Goal: Entertainment & Leisure: Browse casually

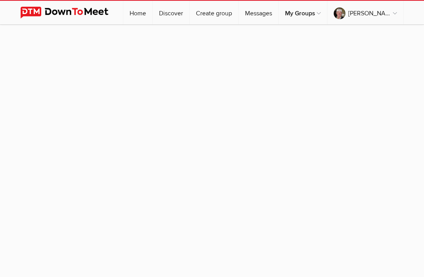
click at [43, 11] on img at bounding box center [70, 13] width 100 height 12
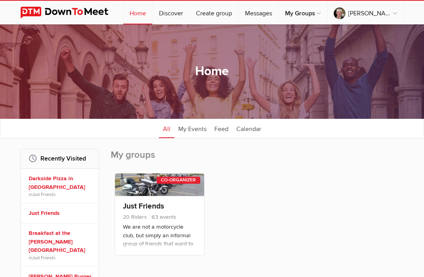
click at [156, 207] on link "Just Friends" at bounding box center [143, 205] width 41 height 9
click at [148, 209] on link "Just Friends" at bounding box center [143, 205] width 41 height 9
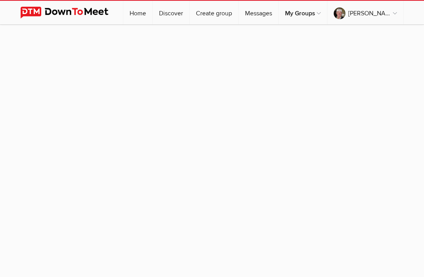
click at [55, 13] on img at bounding box center [70, 13] width 100 height 12
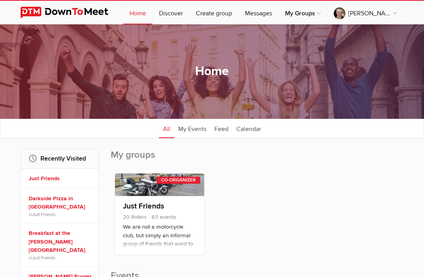
click at [156, 182] on link at bounding box center [159, 184] width 89 height 22
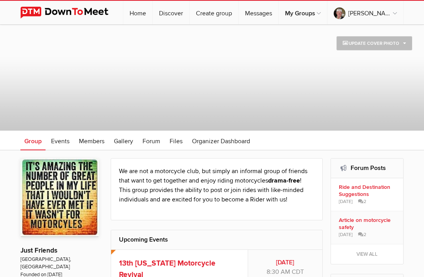
click at [153, 15] on link "Home" at bounding box center [137, 13] width 29 height 24
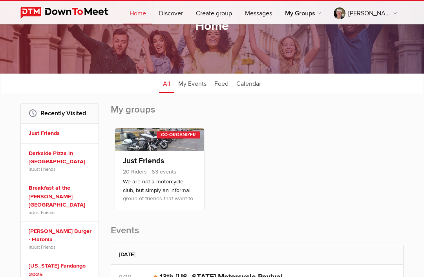
scroll to position [45, 0]
click at [60, 155] on link "Darkside Pizza in [GEOGRAPHIC_DATA]" at bounding box center [61, 157] width 64 height 17
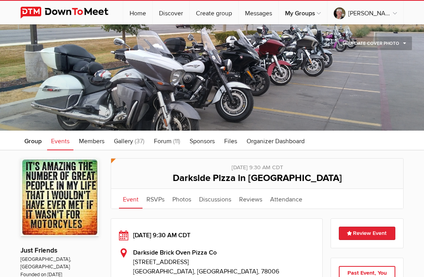
click at [252, 178] on span "Darkside Pizza in [GEOGRAPHIC_DATA]" at bounding box center [257, 177] width 169 height 11
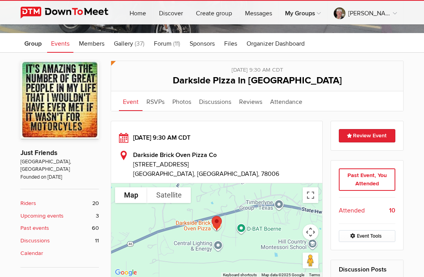
scroll to position [97, 0]
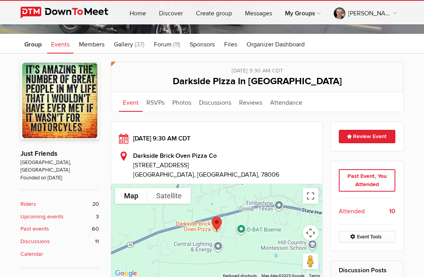
click at [130, 45] on span "Gallery" at bounding box center [123, 44] width 19 height 8
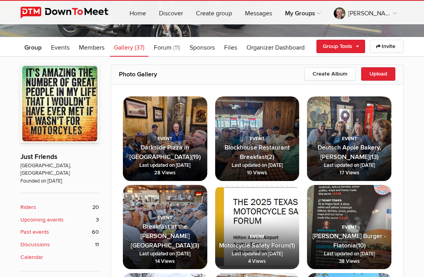
scroll to position [92, 0]
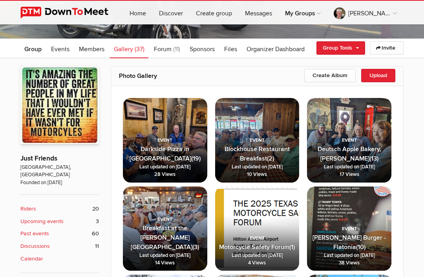
click at [168, 146] on span "Darkside Pizza in [GEOGRAPHIC_DATA]" at bounding box center [161, 153] width 62 height 17
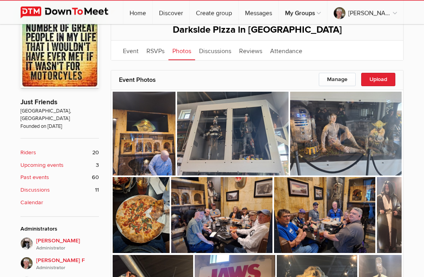
scroll to position [147, 0]
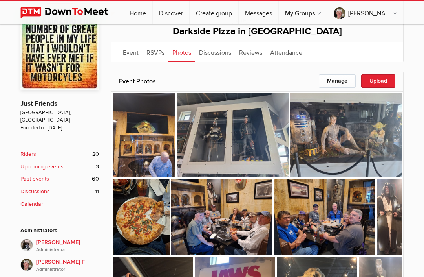
click at [237, 219] on img at bounding box center [221, 216] width 101 height 76
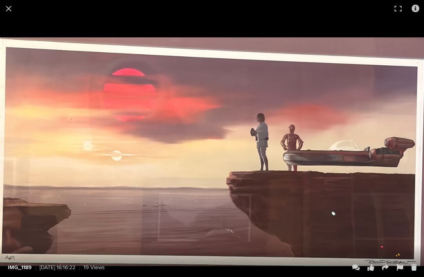
scroll to position [511, 0]
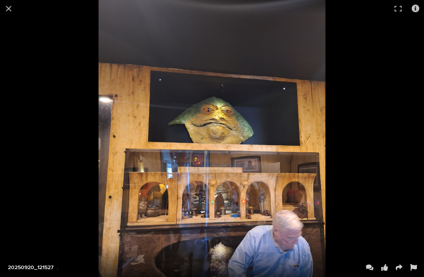
scroll to position [239, 0]
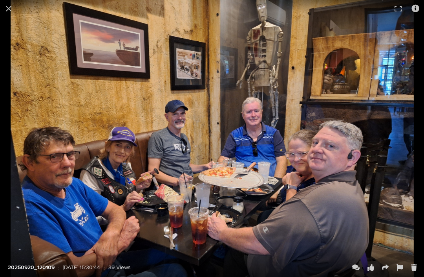
click at [12, 9] on button at bounding box center [8, 8] width 17 height 17
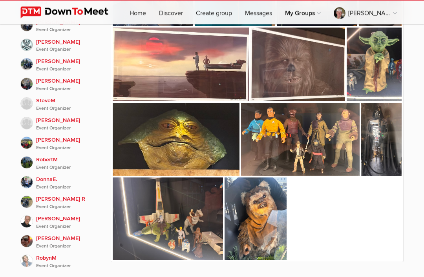
scroll to position [485, 0]
